Goal: Transaction & Acquisition: Purchase product/service

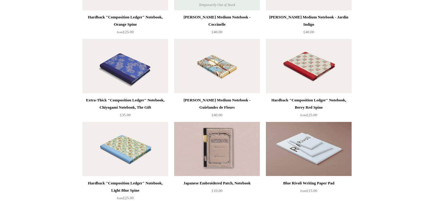
scroll to position [3279, 0]
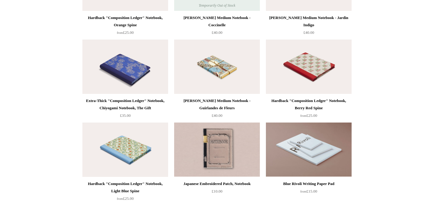
click at [117, 63] on img at bounding box center [125, 67] width 86 height 54
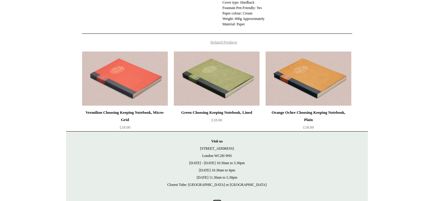
scroll to position [269, 0]
